Goal: Task Accomplishment & Management: Manage account settings

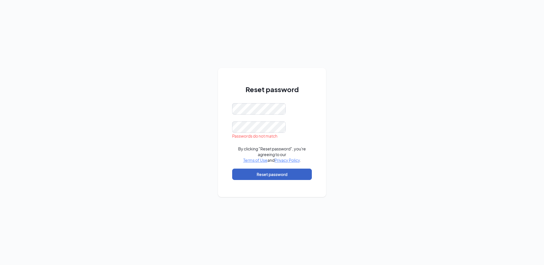
click at [279, 174] on button "Reset password" at bounding box center [272, 174] width 80 height 11
click at [276, 175] on button "Reset password" at bounding box center [272, 174] width 80 height 11
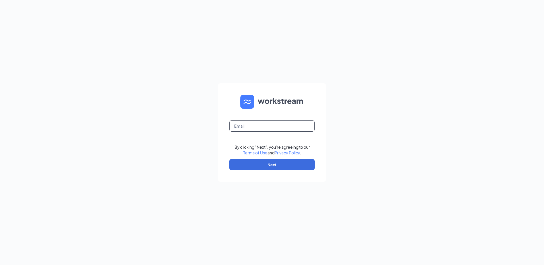
click at [264, 128] on input "text" at bounding box center [271, 125] width 85 height 11
type input "[EMAIL_ADDRESS][DOMAIN_NAME]"
click at [267, 163] on button "Next" at bounding box center [271, 164] width 85 height 11
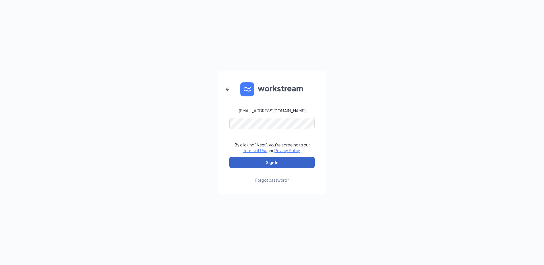
click at [284, 166] on button "Sign In" at bounding box center [271, 162] width 85 height 11
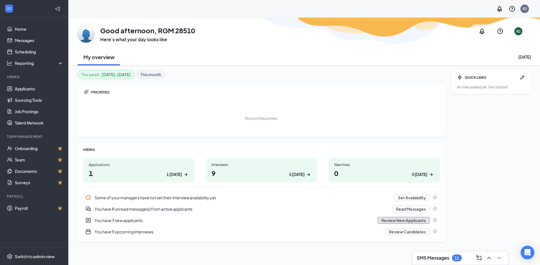
click at [390, 220] on button "Review New Applicants" at bounding box center [403, 220] width 52 height 7
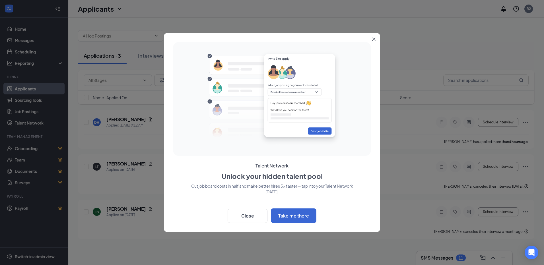
click at [372, 38] on icon "Close" at bounding box center [373, 39] width 3 height 3
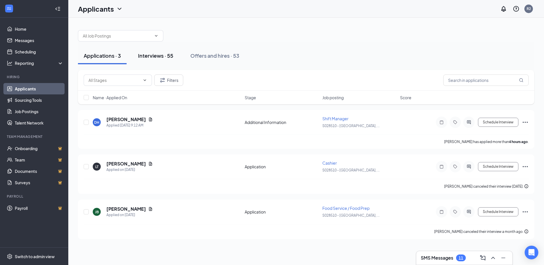
click at [153, 56] on div "Interviews · 55" at bounding box center [155, 55] width 35 height 7
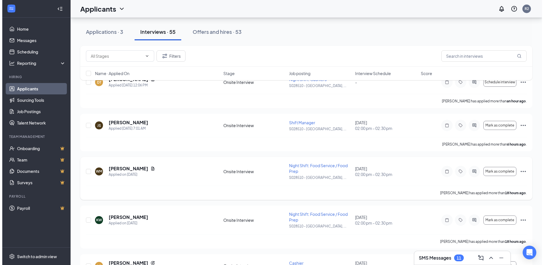
scroll to position [57, 0]
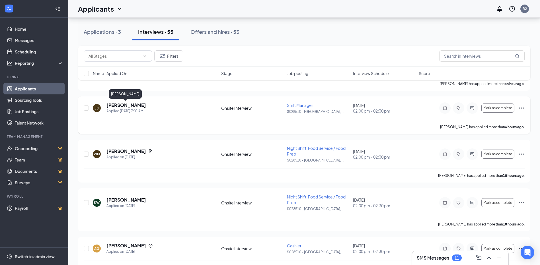
click at [113, 107] on h5 "[PERSON_NAME]" at bounding box center [126, 105] width 40 height 6
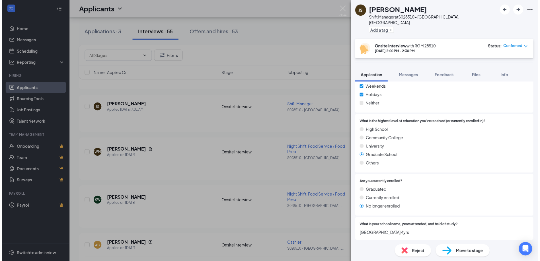
scroll to position [455, 0]
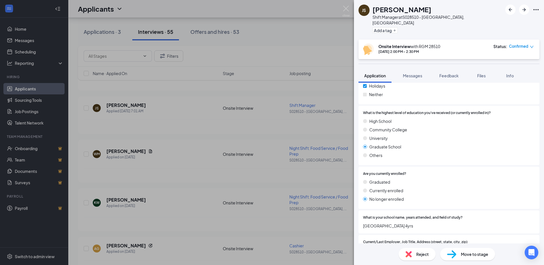
click at [519, 44] on span "Confirmed" at bounding box center [518, 47] width 19 height 6
click at [311, 127] on div "JS [PERSON_NAME] Shift Manager at S028510 - [GEOGRAPHIC_DATA], [GEOGRAPHIC_DATA…" at bounding box center [272, 132] width 544 height 265
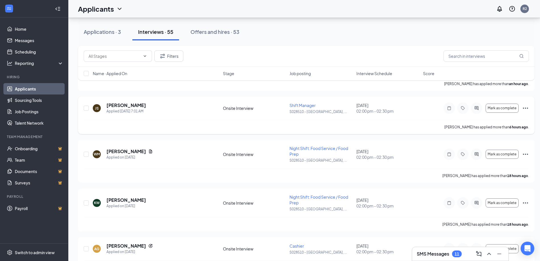
click at [524, 108] on icon "Ellipses" at bounding box center [525, 108] width 7 height 7
click at [32, 51] on link "Scheduling" at bounding box center [39, 51] width 49 height 11
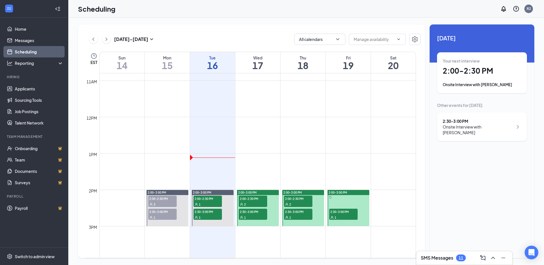
scroll to position [422, 0]
